Goal: Task Accomplishment & Management: Complete application form

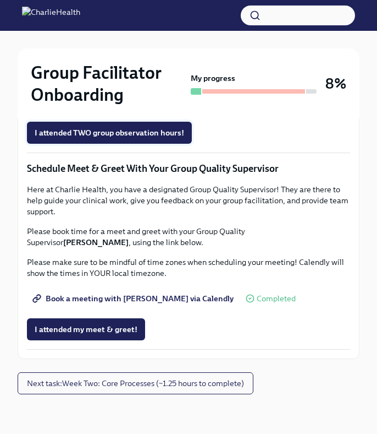
scroll to position [1108, 0]
click at [129, 379] on span "Next task : Week Two: Core Processes (~1.25 hours to complete)" at bounding box center [135, 382] width 217 height 11
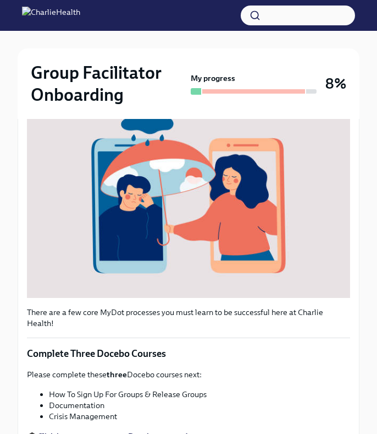
scroll to position [428, 0]
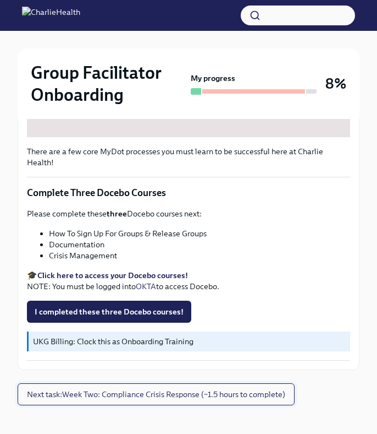
click at [117, 388] on span "Next task : Week Two: Compliance Crisis Response (~1.5 hours to complete)" at bounding box center [156, 393] width 259 height 11
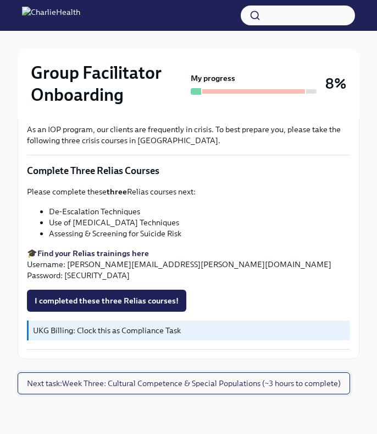
scroll to position [429, 0]
click at [148, 309] on button "I completed these three Relias courses!" at bounding box center [107, 300] width 160 height 22
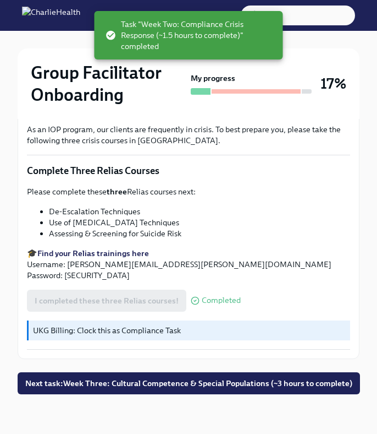
click at [212, 331] on p "UKG Billing: Clock this as Compliance Task" at bounding box center [189, 330] width 313 height 11
click at [166, 331] on p "UKG Billing: Clock this as Compliance Task" at bounding box center [189, 330] width 313 height 11
click at [85, 333] on p "UKG Billing: Clock this as Compliance Task" at bounding box center [189, 330] width 313 height 11
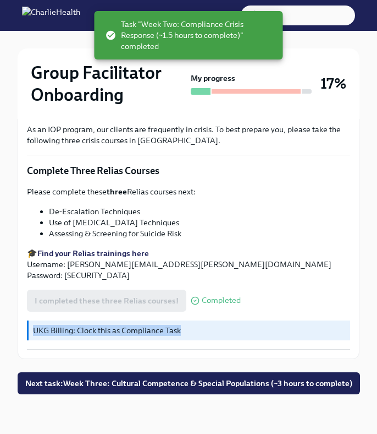
click at [85, 333] on p "UKG Billing: Clock this as Compliance Task" at bounding box center [189, 330] width 313 height 11
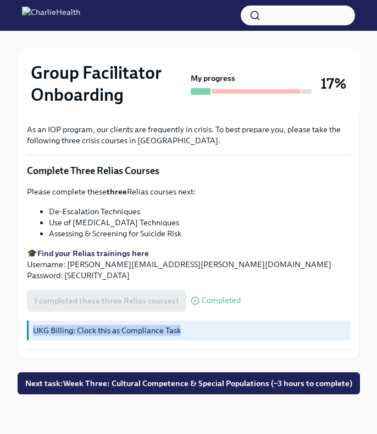
click at [91, 332] on p "UKG Billing: Clock this as Compliance Task" at bounding box center [189, 330] width 313 height 11
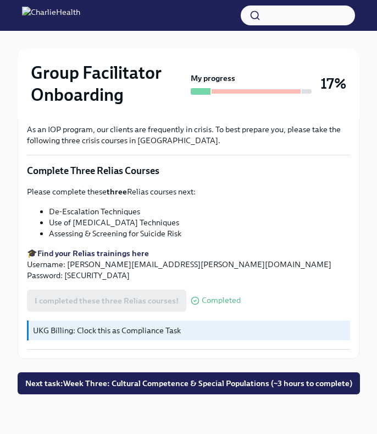
click at [121, 326] on p "UKG Billing: Clock this as Compliance Task" at bounding box center [189, 330] width 313 height 11
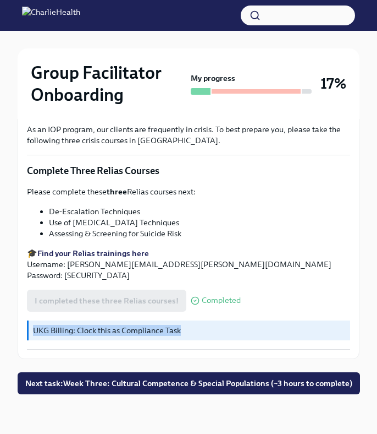
click at [121, 326] on p "UKG Billing: Clock this as Compliance Task" at bounding box center [189, 330] width 313 height 11
click at [158, 328] on p "UKG Billing: Clock this as Compliance Task" at bounding box center [189, 330] width 313 height 11
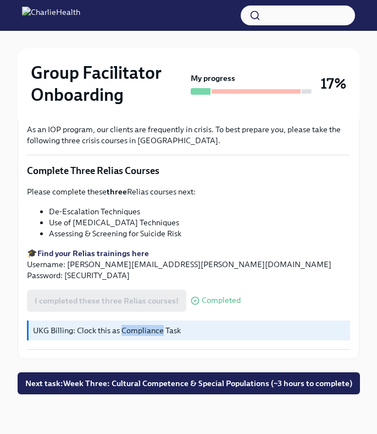
click at [158, 328] on p "UKG Billing: Clock this as Compliance Task" at bounding box center [189, 330] width 313 height 11
click at [153, 380] on span "Next task : Week Three: Cultural Competence & Special Populations (~3 hours to …" at bounding box center [188, 382] width 327 height 11
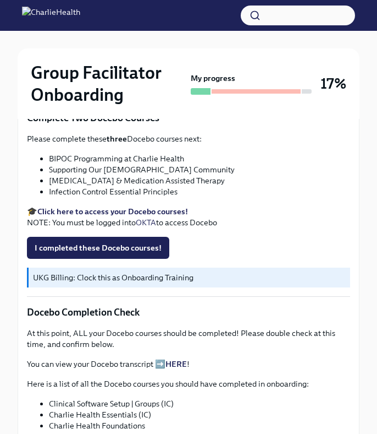
scroll to position [432, 0]
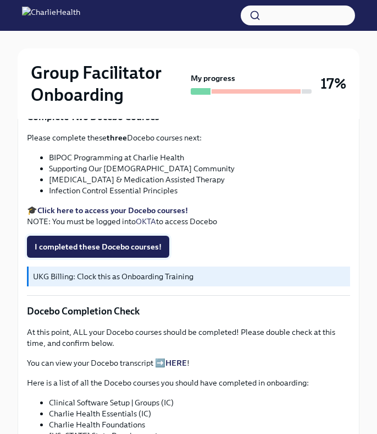
click at [103, 241] on span "I completed these Docebo courses!" at bounding box center [98, 246] width 127 height 11
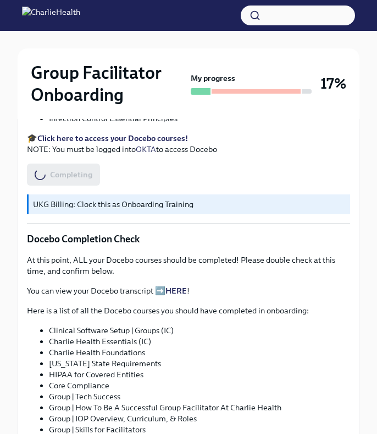
scroll to position [505, 0]
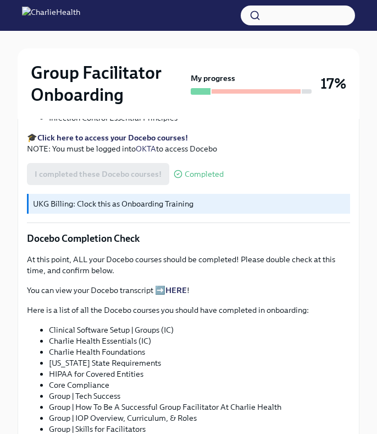
click at [80, 198] on p "UKG Billing: Clock this as Onboarding Training" at bounding box center [189, 203] width 313 height 11
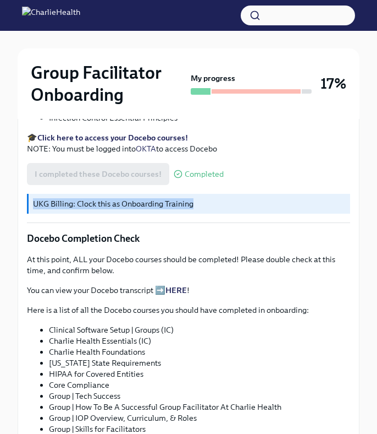
click at [80, 198] on p "UKG Billing: Clock this as Onboarding Training" at bounding box center [189, 203] width 313 height 11
click at [29, 194] on div "UKG Billing: Clock this as Onboarding Training" at bounding box center [189, 204] width 324 height 20
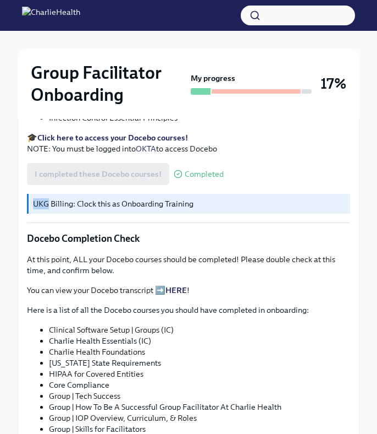
click at [29, 194] on div "UKG Billing: Clock this as Onboarding Training" at bounding box center [189, 204] width 324 height 20
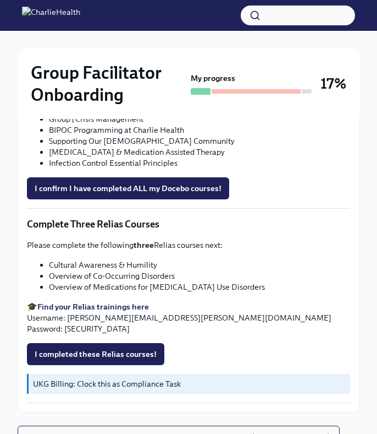
scroll to position [890, 0]
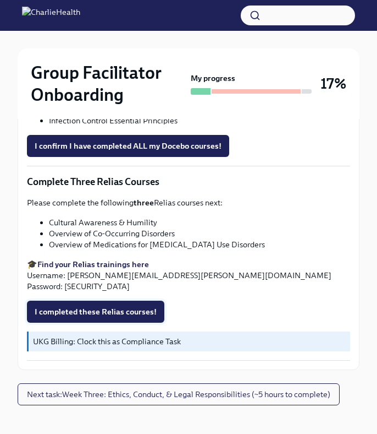
click at [125, 306] on span "I completed these Relias courses!" at bounding box center [96, 311] width 122 height 11
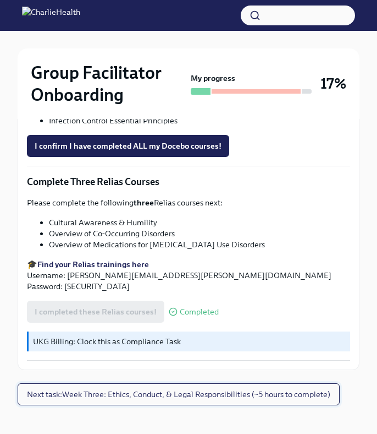
click at [200, 388] on span "Next task : Week Three: Ethics, Conduct, & Legal Responsibilities (~5 hours to …" at bounding box center [179, 393] width 304 height 11
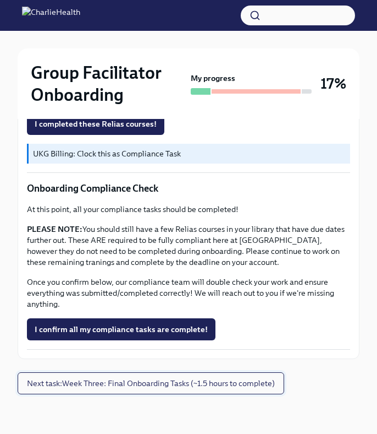
scroll to position [651, 0]
click at [135, 386] on span "Next task : Week Three: Final Onboarding Tasks (~1.5 hours to complete)" at bounding box center [151, 382] width 248 height 11
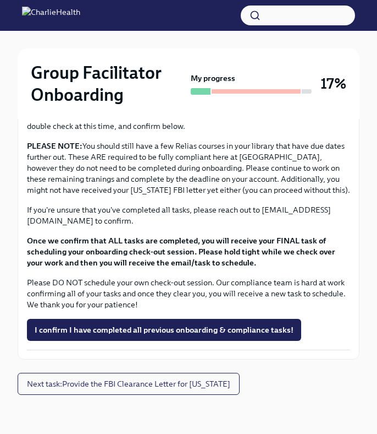
scroll to position [951, 0]
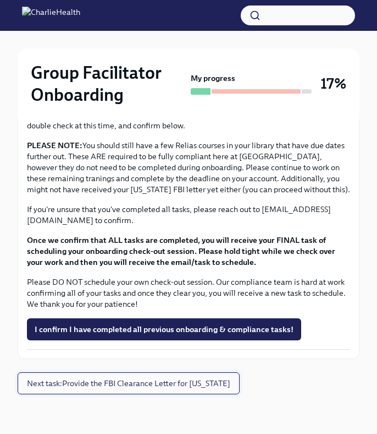
click at [110, 382] on span "Next task : Provide the FBI Clearance Letter for [US_STATE]" at bounding box center [129, 382] width 204 height 11
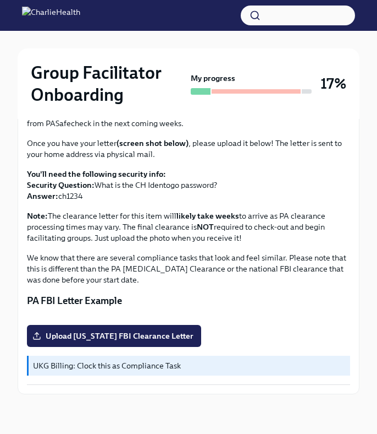
scroll to position [279, 0]
click at [133, 336] on span "Upload [US_STATE] FBI Clearance Letter" at bounding box center [114, 335] width 159 height 11
click at [0, 0] on input "Upload [US_STATE] FBI Clearance Letter" at bounding box center [0, 0] width 0 height 0
click at [113, 332] on span "Upload [US_STATE] FBI Clearance Letter" at bounding box center [114, 335] width 159 height 11
click at [0, 0] on input "Upload [US_STATE] FBI Clearance Letter" at bounding box center [0, 0] width 0 height 0
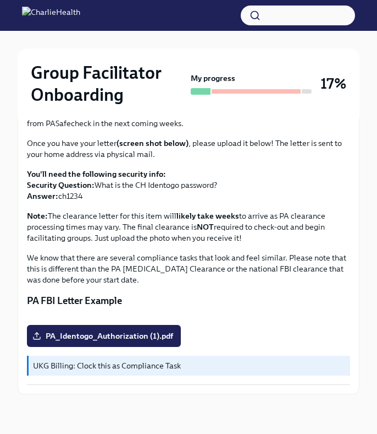
click at [248, 368] on p "UKG Billing: Clock this as Compliance Task" at bounding box center [189, 365] width 313 height 11
click at [203, 365] on p "UKG Billing: Clock this as Compliance Task" at bounding box center [189, 365] width 313 height 11
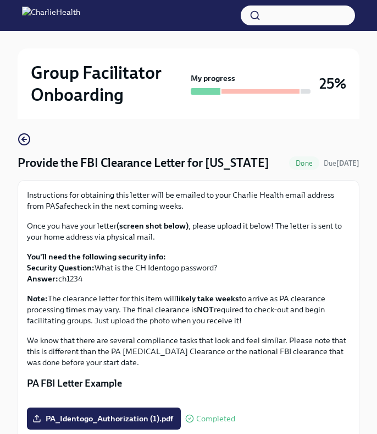
scroll to position [0, 0]
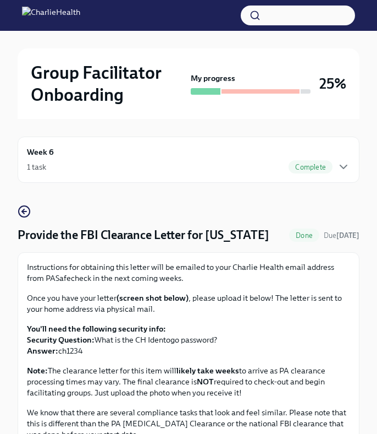
click at [269, 169] on div "1 task Complete" at bounding box center [189, 166] width 324 height 13
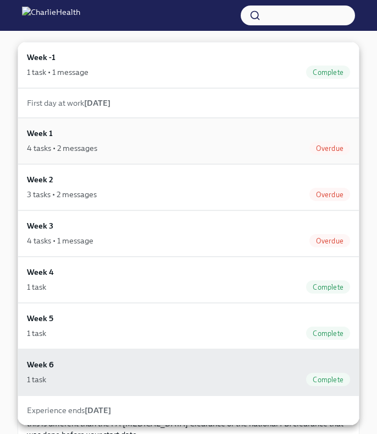
click at [137, 132] on div "Week 1 4 tasks • 2 messages Overdue" at bounding box center [189, 141] width 324 height 28
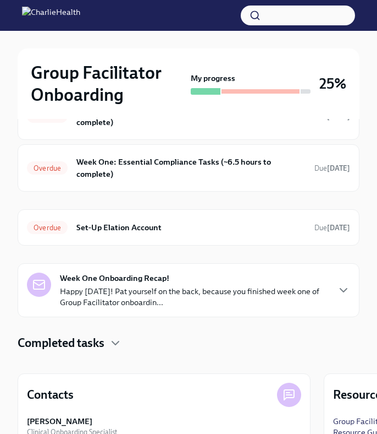
scroll to position [205, 0]
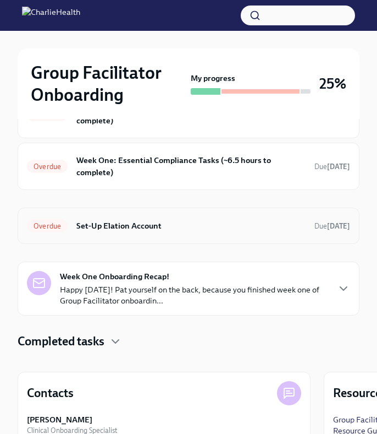
click at [206, 221] on h6 "Set-Up Elation Account" at bounding box center [190, 226] width 229 height 12
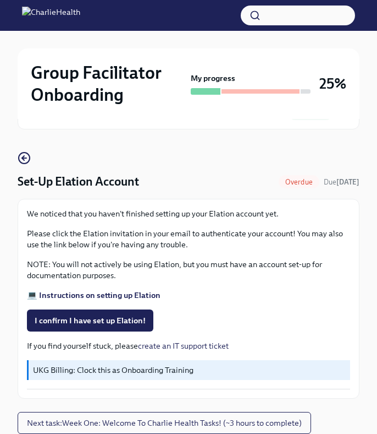
scroll to position [91, 0]
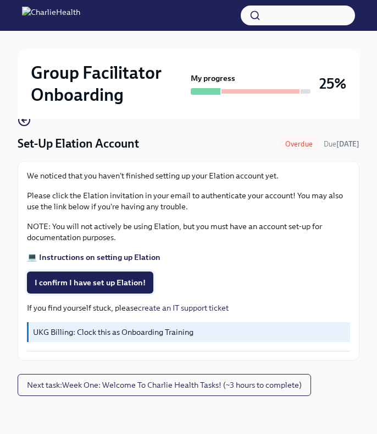
click at [130, 283] on span "I confirm I have set up Elation!" at bounding box center [90, 282] width 111 height 11
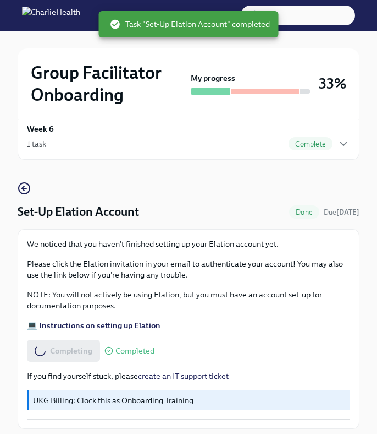
scroll to position [0, 0]
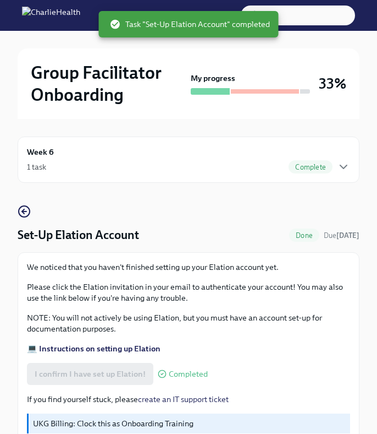
click at [159, 159] on div "Week 6 1 task Complete" at bounding box center [189, 160] width 324 height 28
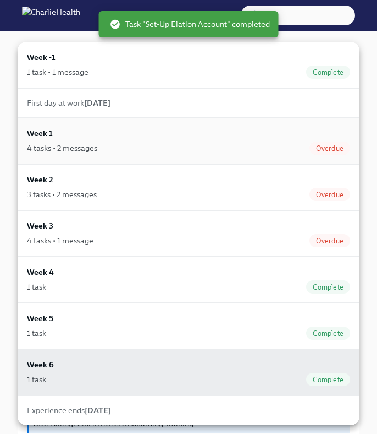
click at [148, 143] on div "4 tasks • 2 messages Overdue" at bounding box center [189, 147] width 324 height 13
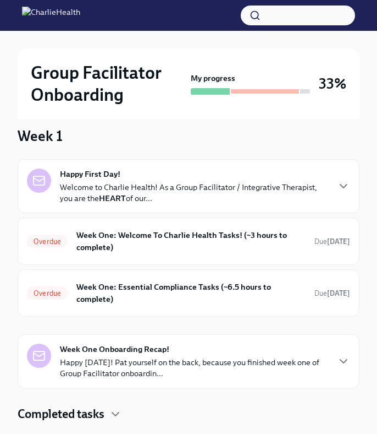
scroll to position [85, 0]
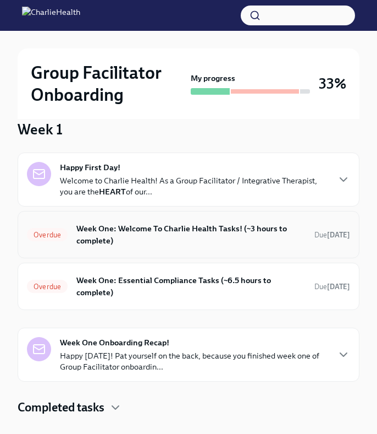
click at [205, 237] on h6 "Week One: Welcome To Charlie Health Tasks! (~3 hours to complete)" at bounding box center [190, 234] width 229 height 24
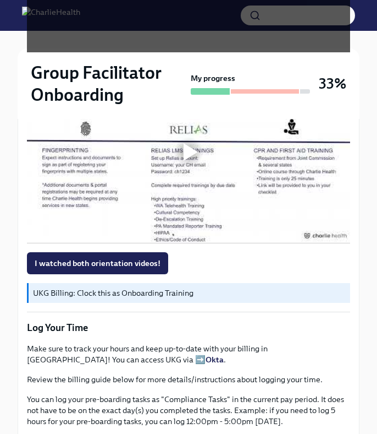
scroll to position [875, 0]
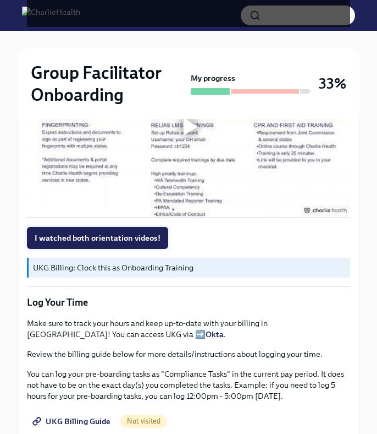
click at [140, 238] on span "I watched both orientation videos!" at bounding box center [98, 237] width 126 height 11
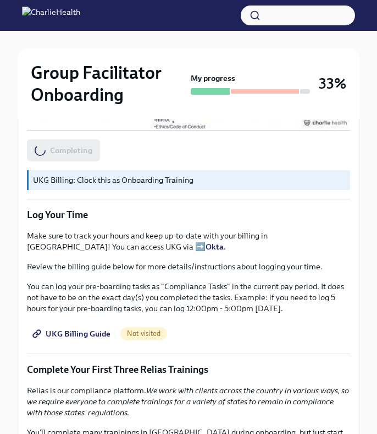
scroll to position [1005, 0]
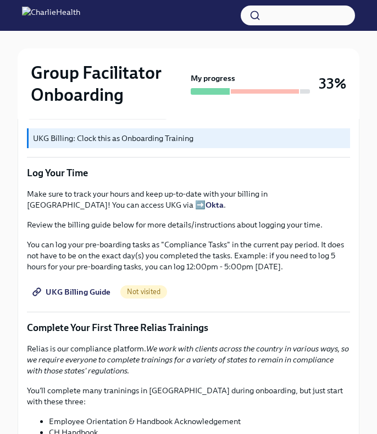
click at [90, 291] on span "UKG Billing Guide" at bounding box center [73, 291] width 76 height 11
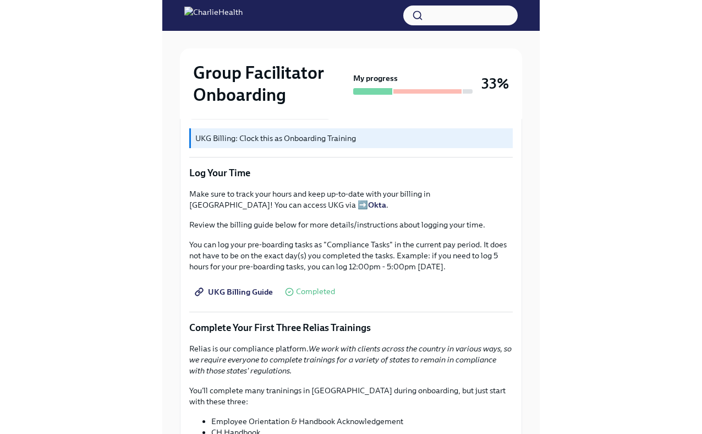
scroll to position [19, 0]
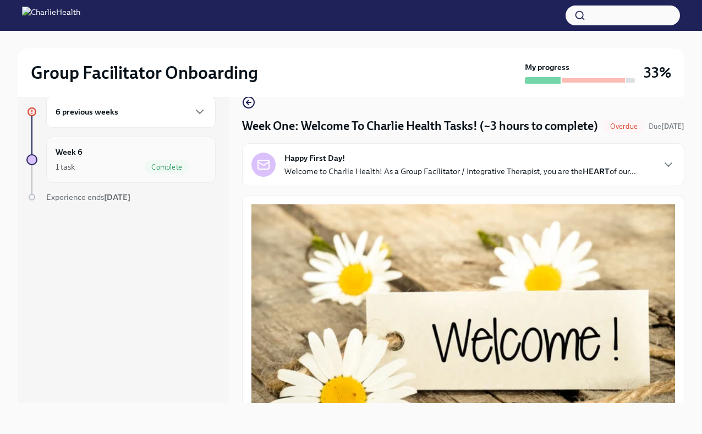
click at [95, 172] on div "1 task Complete" at bounding box center [131, 166] width 151 height 13
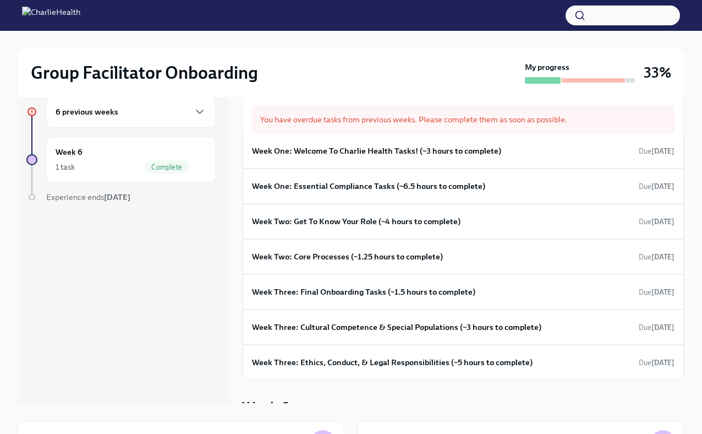
click at [121, 113] on div "6 previous weeks" at bounding box center [131, 111] width 151 height 13
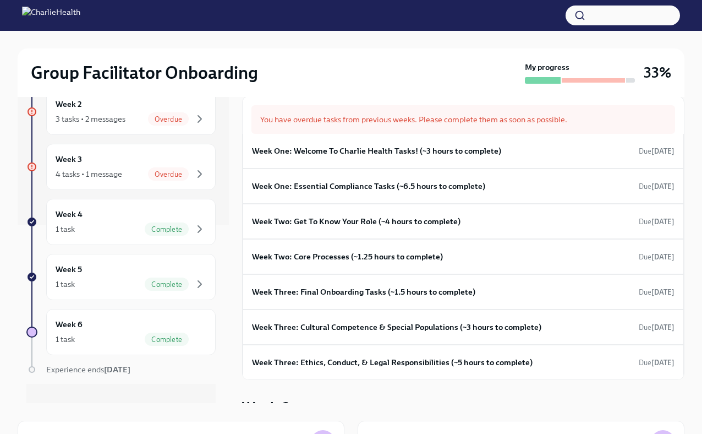
scroll to position [194, 0]
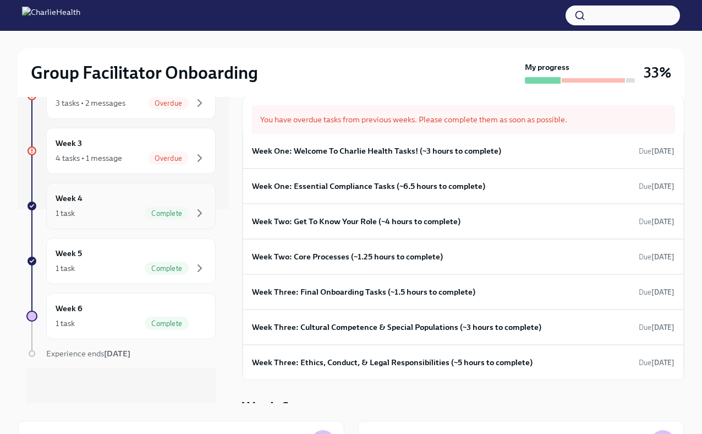
click at [108, 213] on div "1 task Complete" at bounding box center [131, 212] width 151 height 13
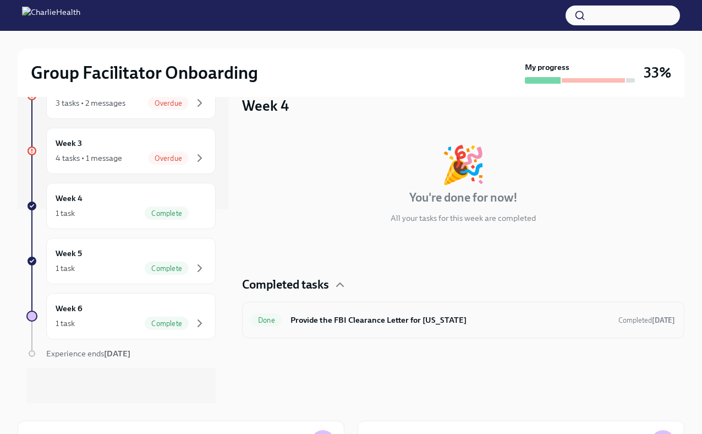
click at [377, 320] on h6 "Provide the FBI Clearance Letter for [US_STATE]" at bounding box center [450, 320] width 319 height 12
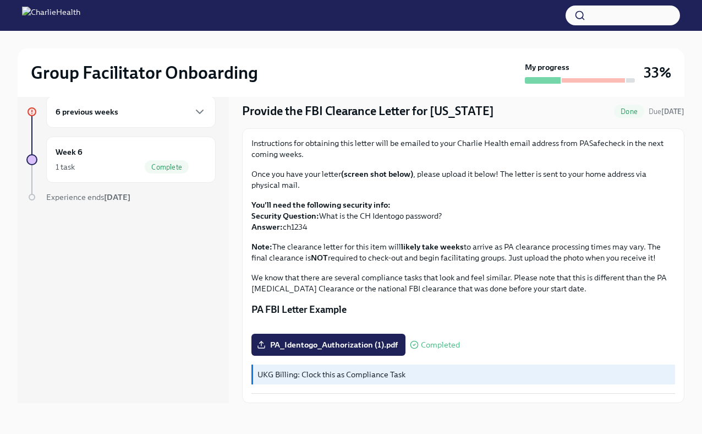
scroll to position [156, 0]
click at [343, 340] on span "PA_Identogo_Authorization (1).pdf" at bounding box center [328, 344] width 139 height 11
click at [0, 0] on input "PA_Identogo_Authorization (1).pdf" at bounding box center [0, 0] width 0 height 0
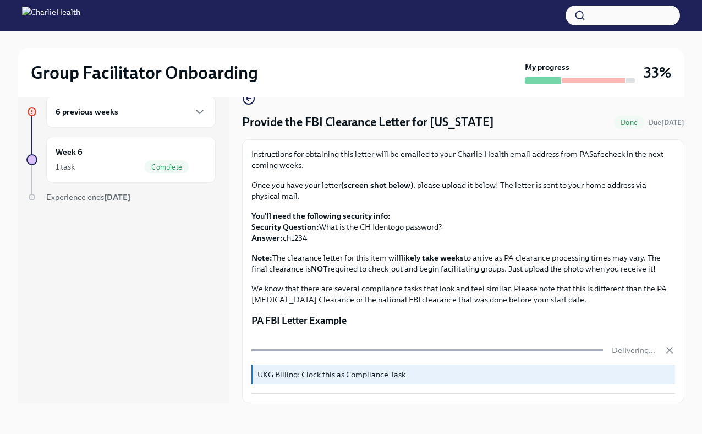
click at [352, 376] on p "UKG Billing: Clock this as Compliance Task" at bounding box center [464, 374] width 413 height 11
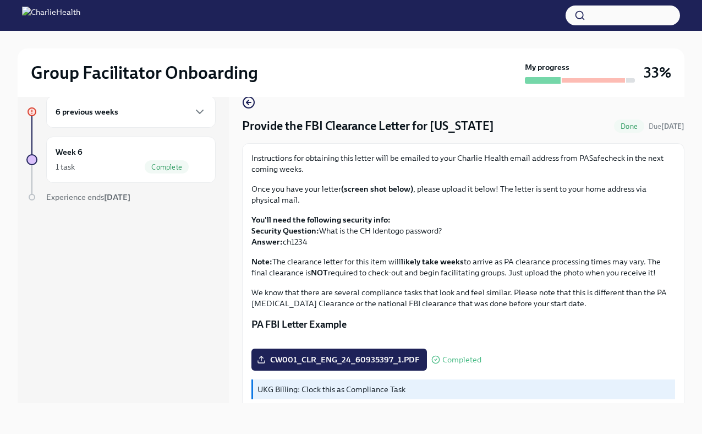
scroll to position [0, 0]
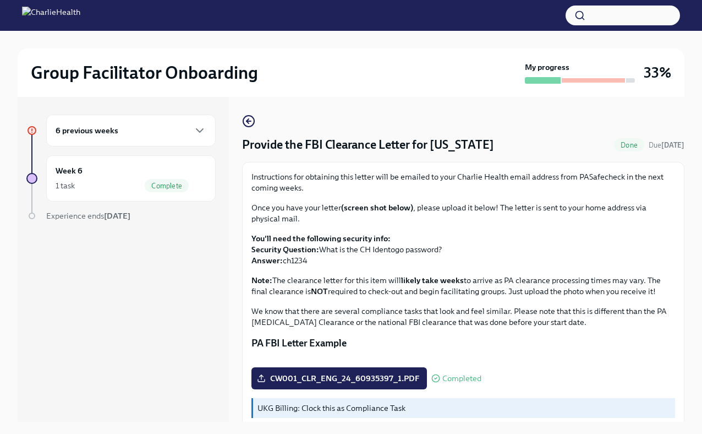
click at [156, 134] on div "6 previous weeks" at bounding box center [131, 130] width 151 height 13
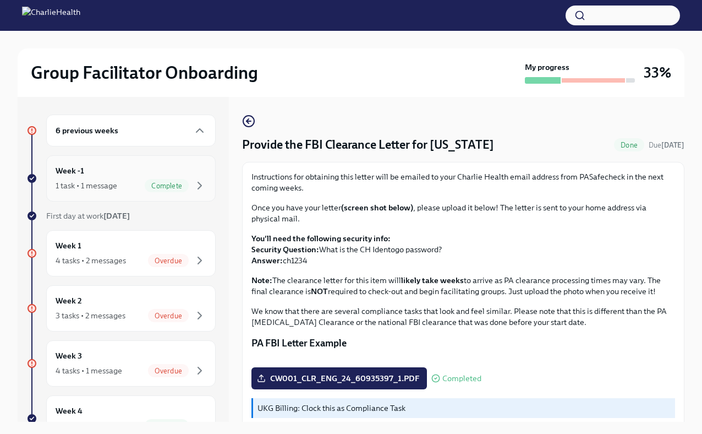
click at [130, 178] on div "Week -1 1 task • 1 message Complete" at bounding box center [131, 179] width 151 height 28
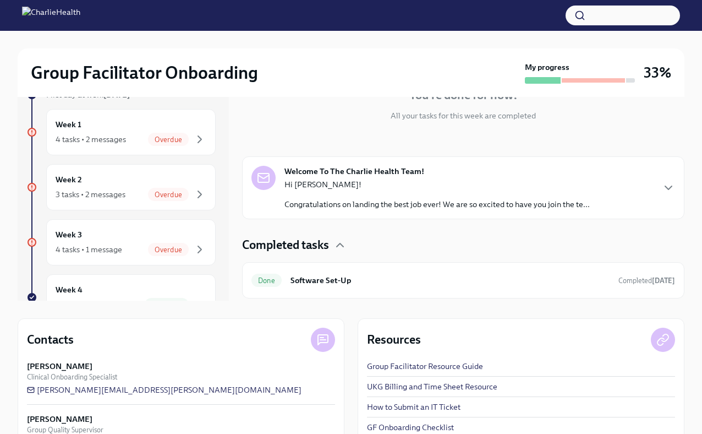
scroll to position [158, 0]
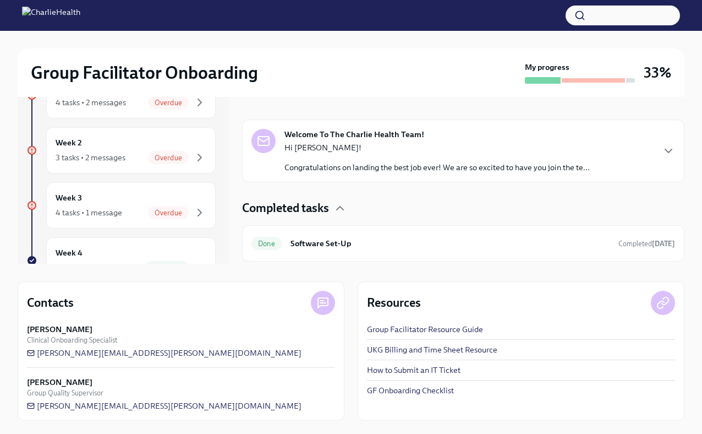
click at [377, 347] on link "UKG Billing and Time Sheet Resource" at bounding box center [432, 349] width 130 height 11
click at [377, 325] on link "Group Facilitator Resource Guide" at bounding box center [425, 329] width 116 height 11
click at [377, 386] on link "GF Onboarding Checklist" at bounding box center [410, 390] width 87 height 11
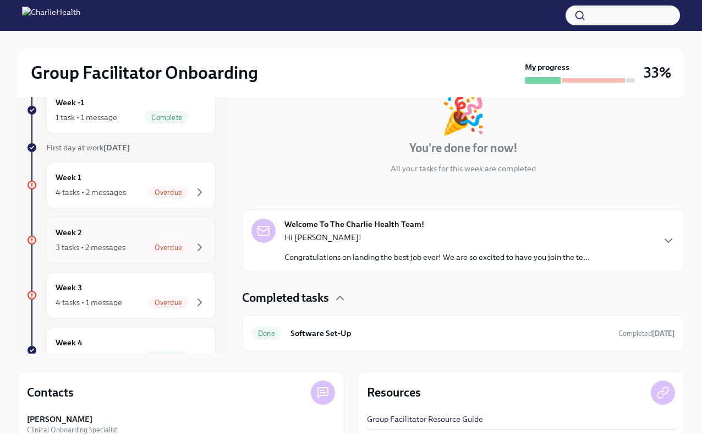
scroll to position [52, 0]
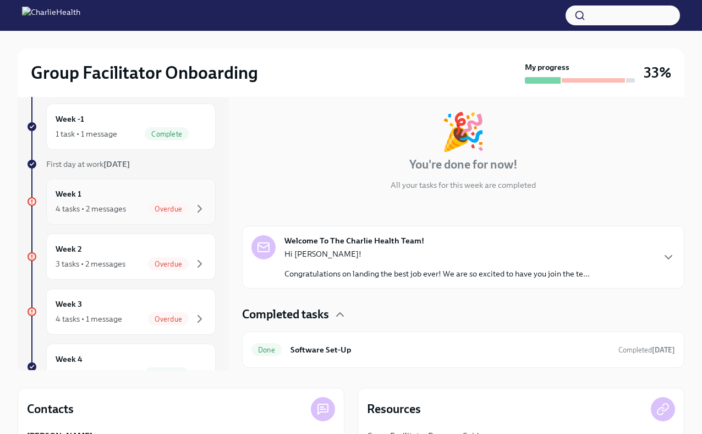
click at [152, 198] on div "Week 1 4 tasks • 2 messages Overdue" at bounding box center [131, 202] width 151 height 28
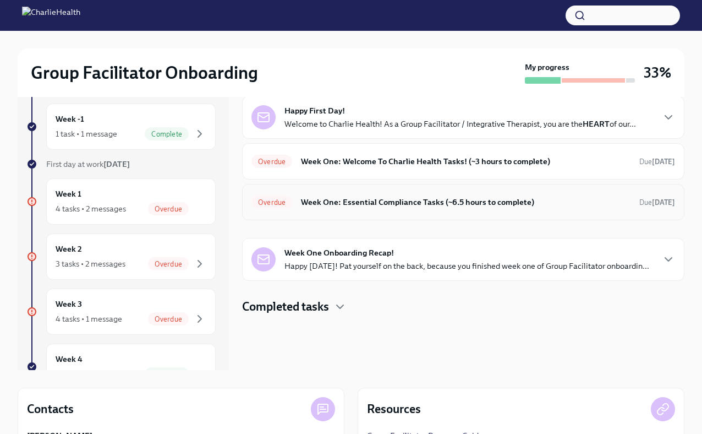
click at [369, 195] on div "Overdue Week One: Essential Compliance Tasks (~6.5 hours to complete) Due [DATE]" at bounding box center [463, 202] width 424 height 18
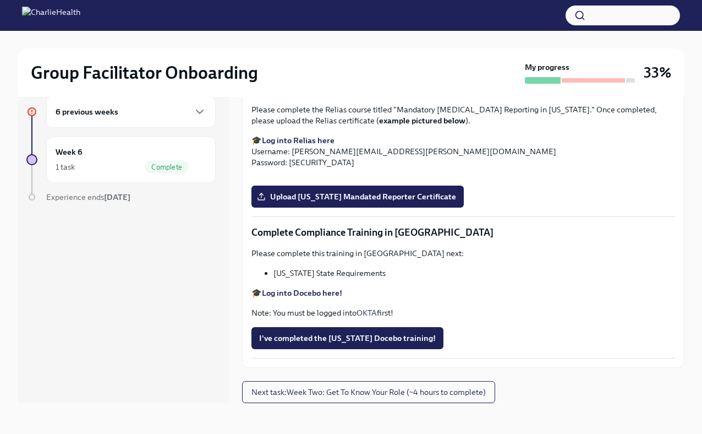
scroll to position [1899, 0]
